Goal: Navigation & Orientation: Find specific page/section

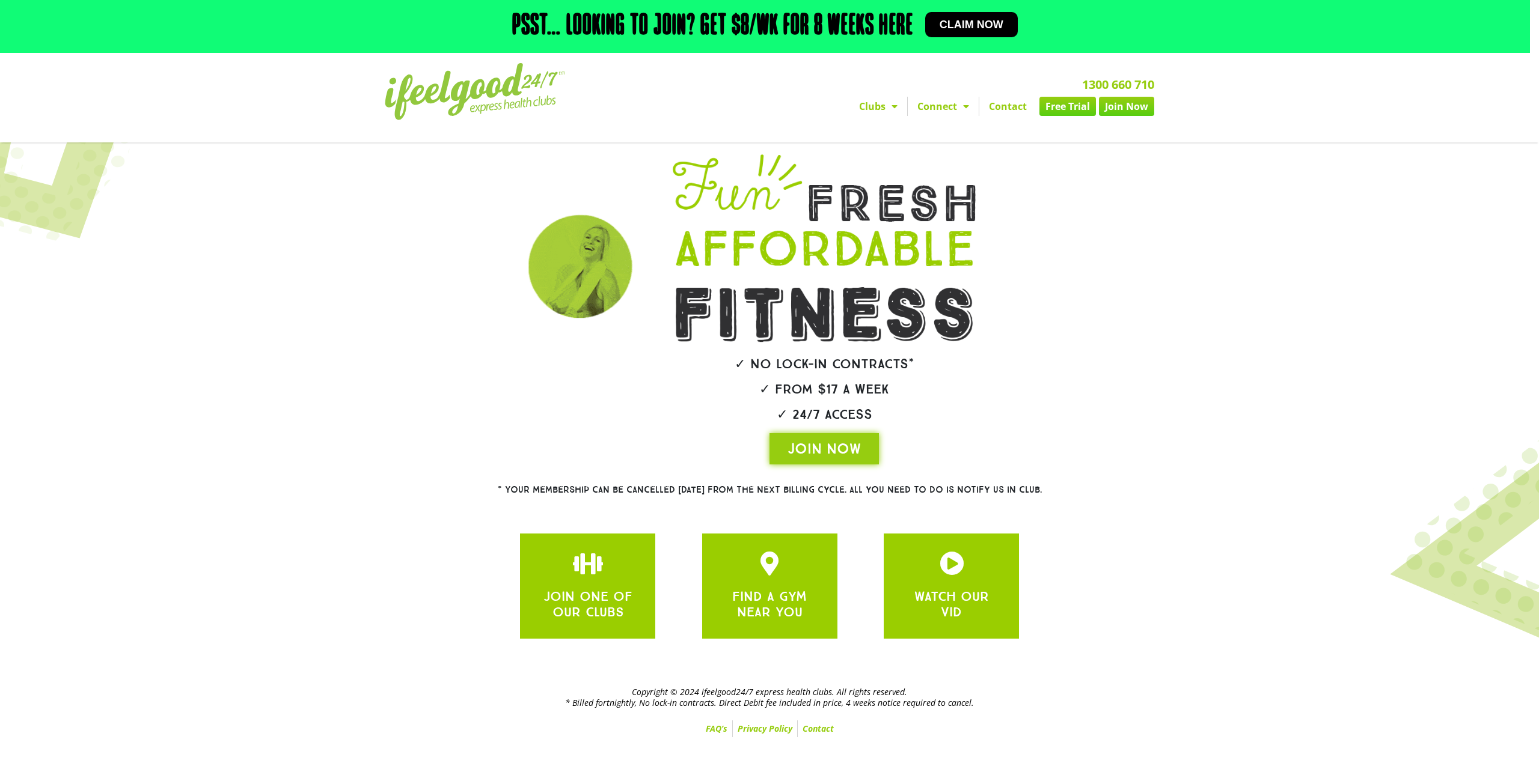
click at [1238, 548] on section "JOIN ONE OF OUR CLUBS FIND A GYM NEAR YOU WATCH OUR VID" at bounding box center [770, 586] width 1222 height 117
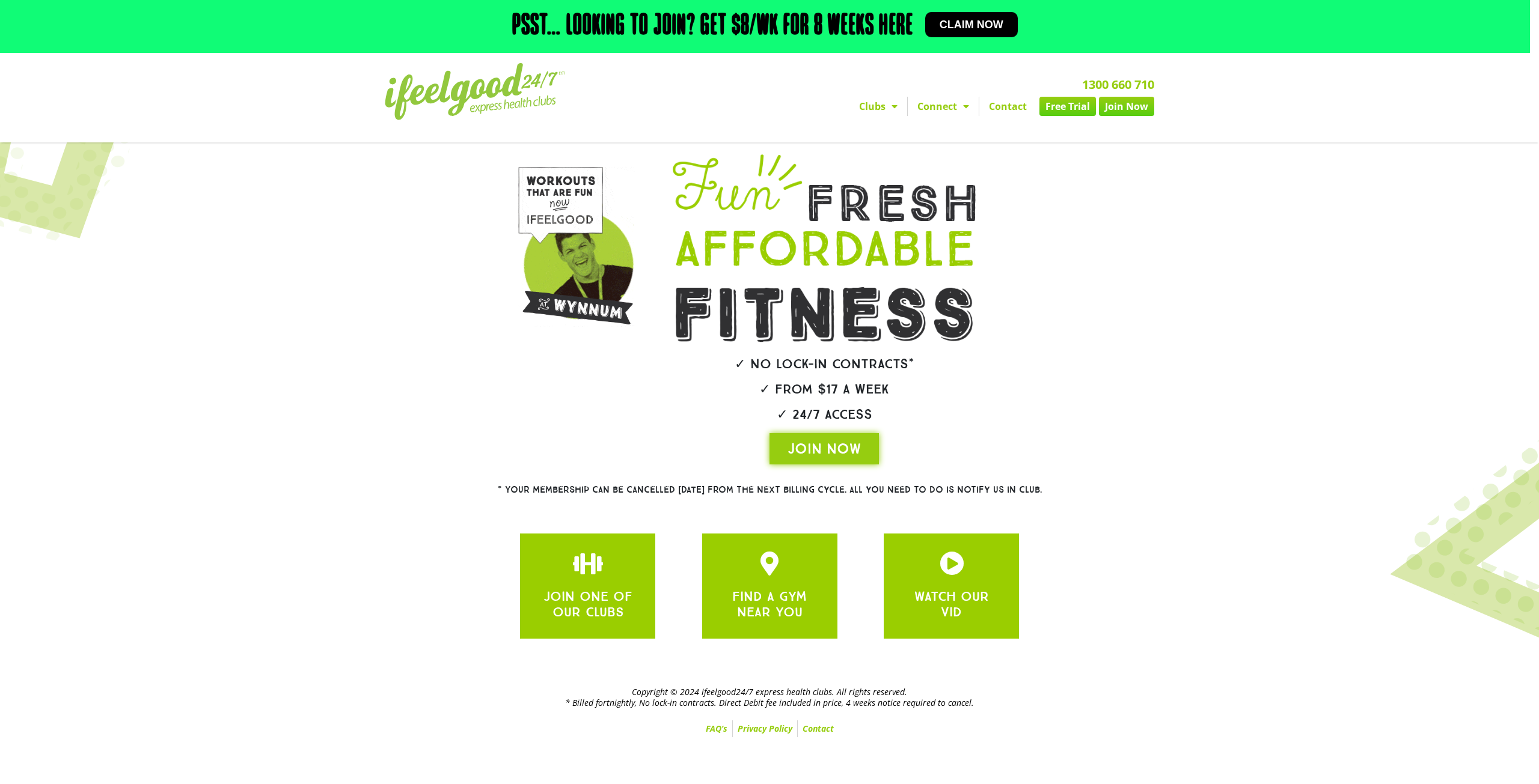
click at [877, 114] on link "Clubs" at bounding box center [878, 105] width 58 height 19
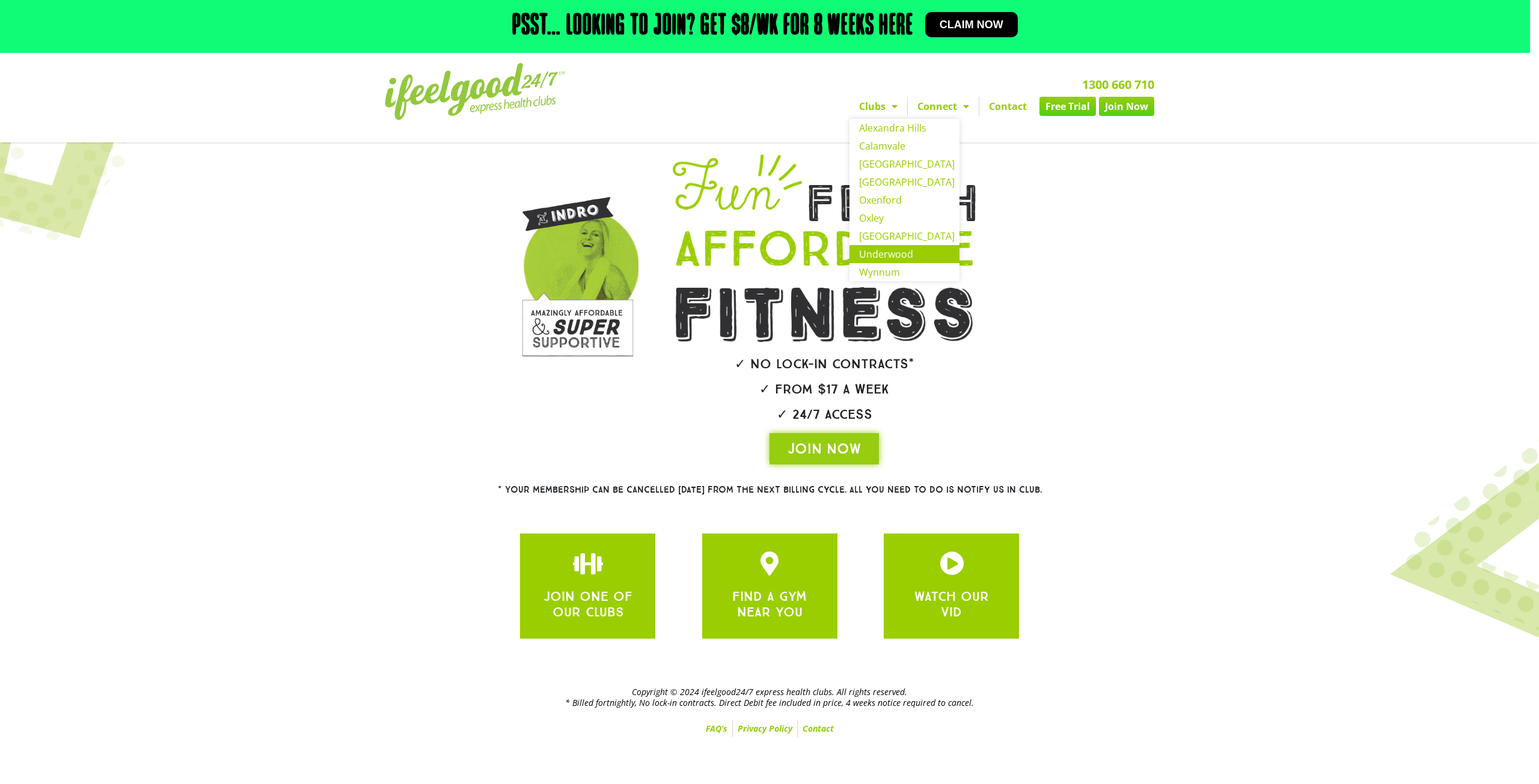
click at [897, 251] on link "Underwood" at bounding box center [904, 254] width 110 height 18
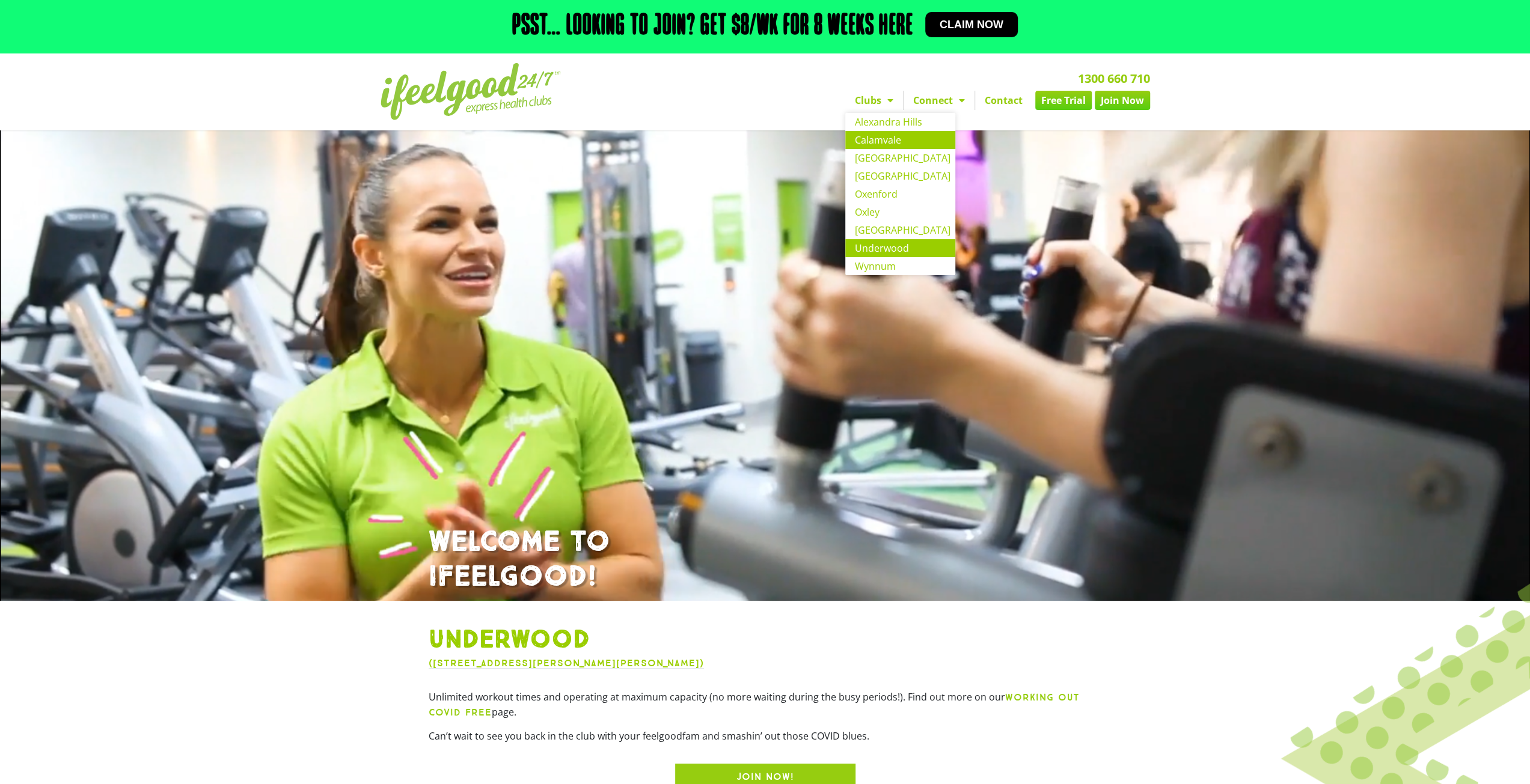
click at [886, 133] on link "Calamvale" at bounding box center [900, 140] width 110 height 18
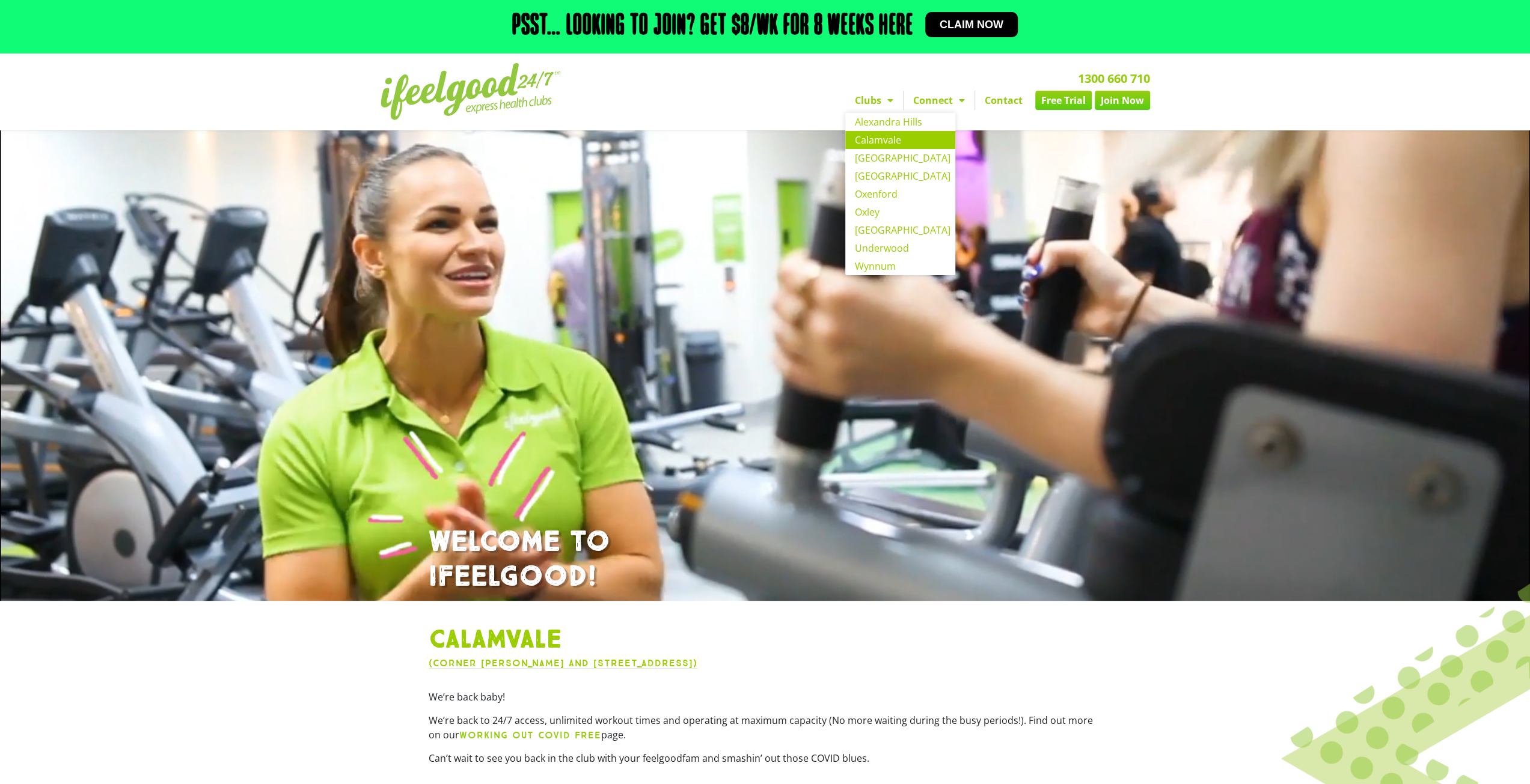
click at [885, 99] on span "Menu" at bounding box center [887, 100] width 12 height 22
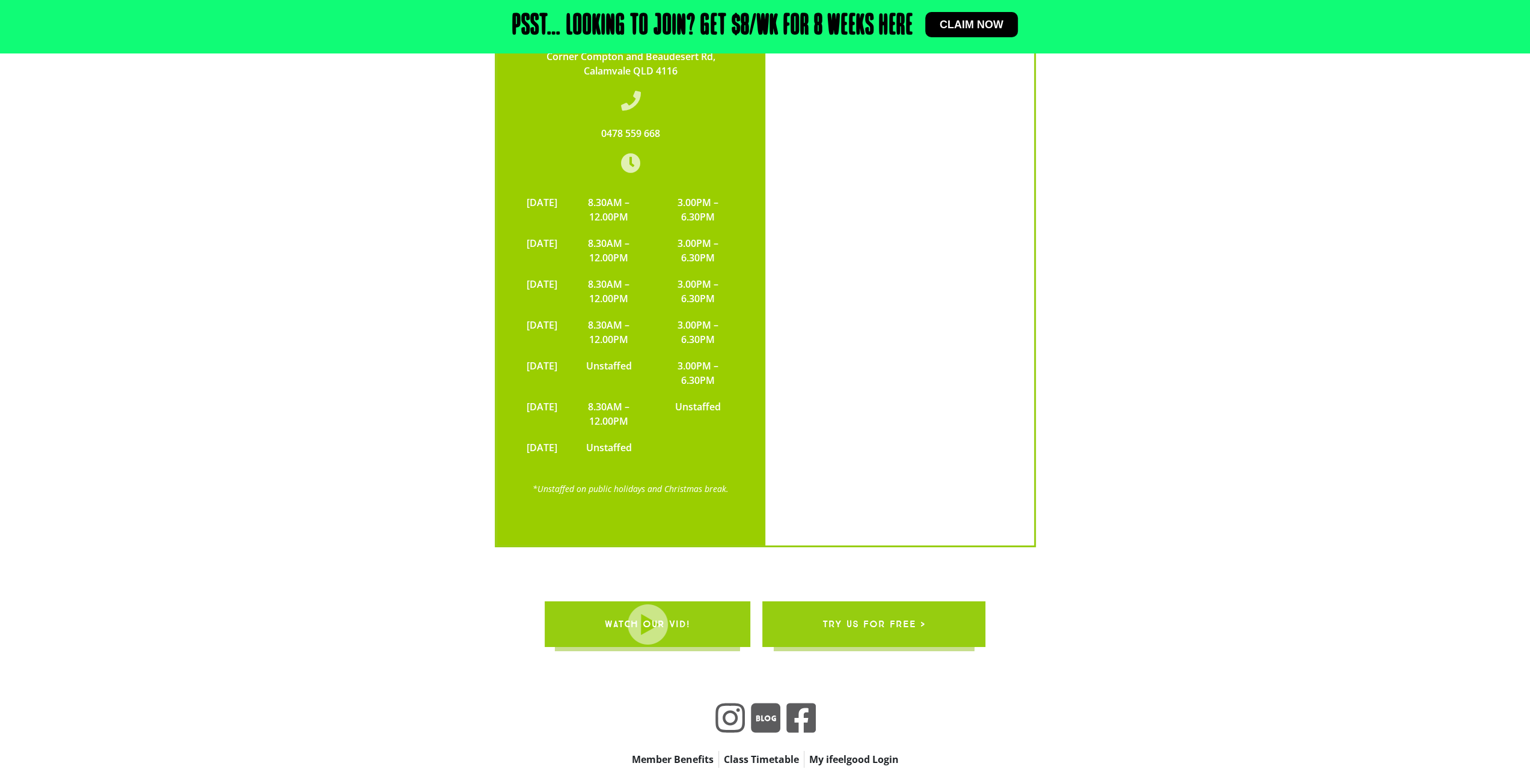
scroll to position [3821, 0]
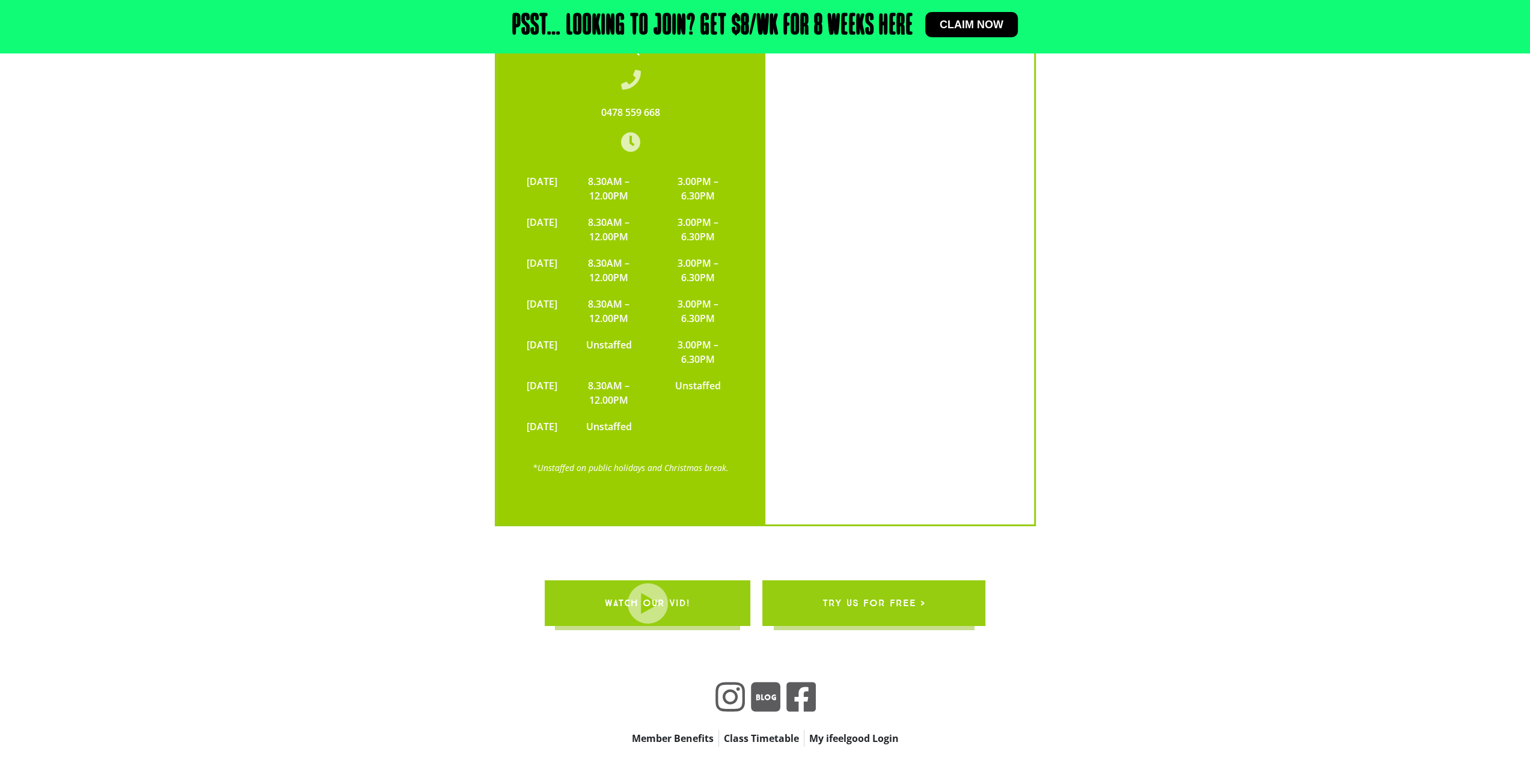
click at [896, 730] on link "My ifeelgood Login" at bounding box center [854, 738] width 99 height 17
